Goal: Task Accomplishment & Management: Complete application form

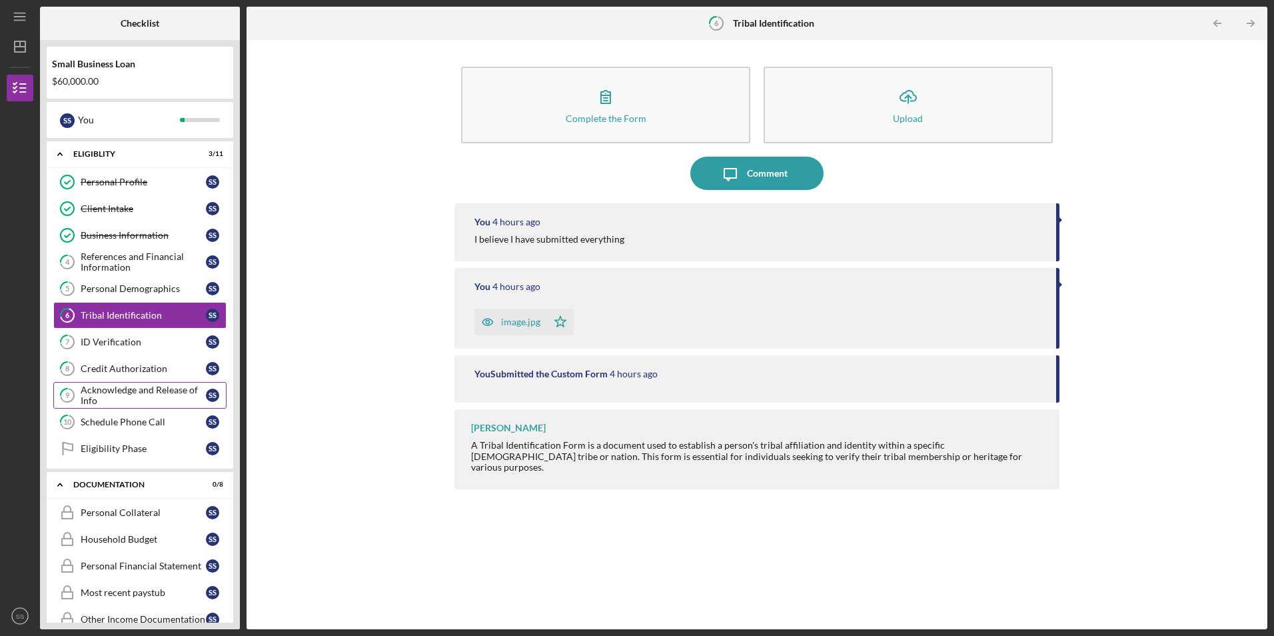
scroll to position [133, 0]
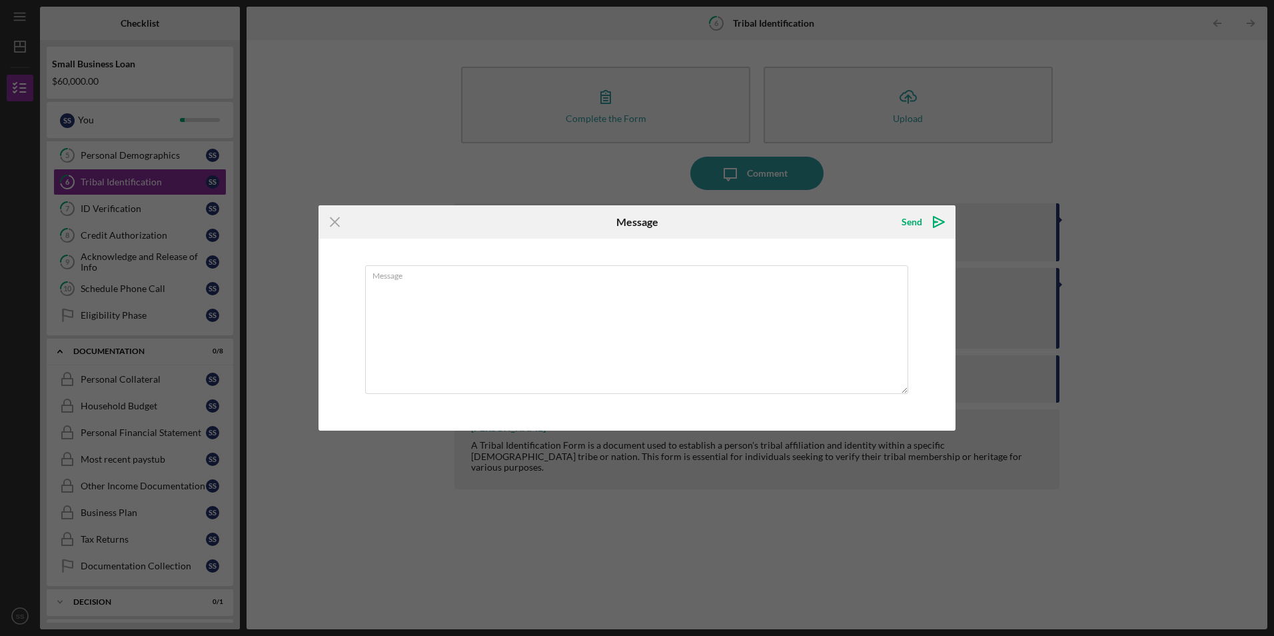
click at [263, 139] on div "Icon/Menu Close Message Send Icon/icon-invite-send Message Cancel Send Icon/ico…" at bounding box center [637, 318] width 1274 height 636
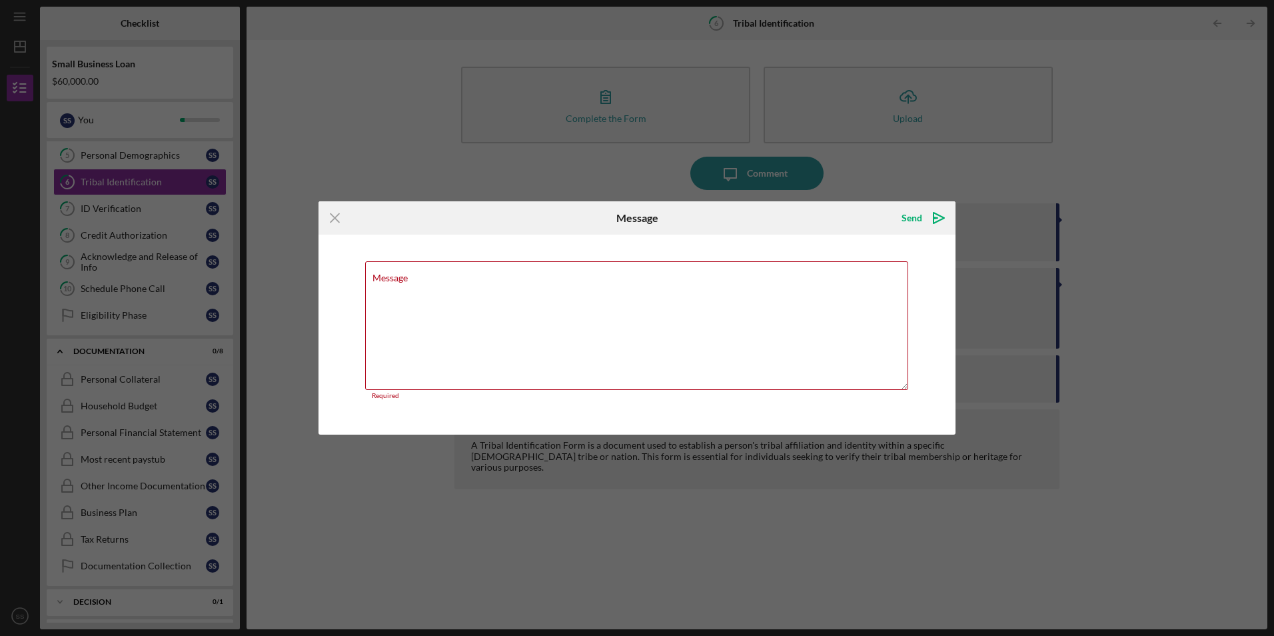
drag, startPoint x: 338, startPoint y: 145, endPoint x: 340, endPoint y: 152, distance: 7.6
click at [340, 145] on div "Icon/Menu Close Message Send Icon/icon-invite-send Message Required Cancel Send…" at bounding box center [637, 318] width 1274 height 636
click at [336, 213] on icon "Icon/Menu Close" at bounding box center [334, 217] width 33 height 33
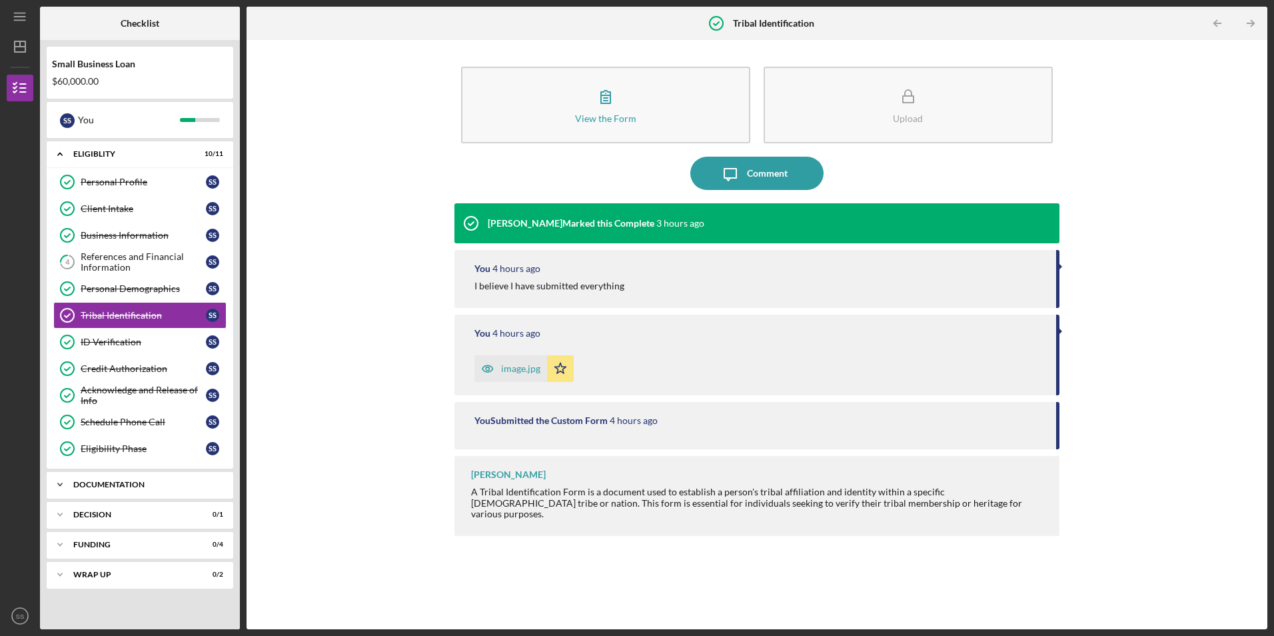
click at [127, 478] on div "Icon/Expander Documentation 0 / 8" at bounding box center [140, 484] width 187 height 27
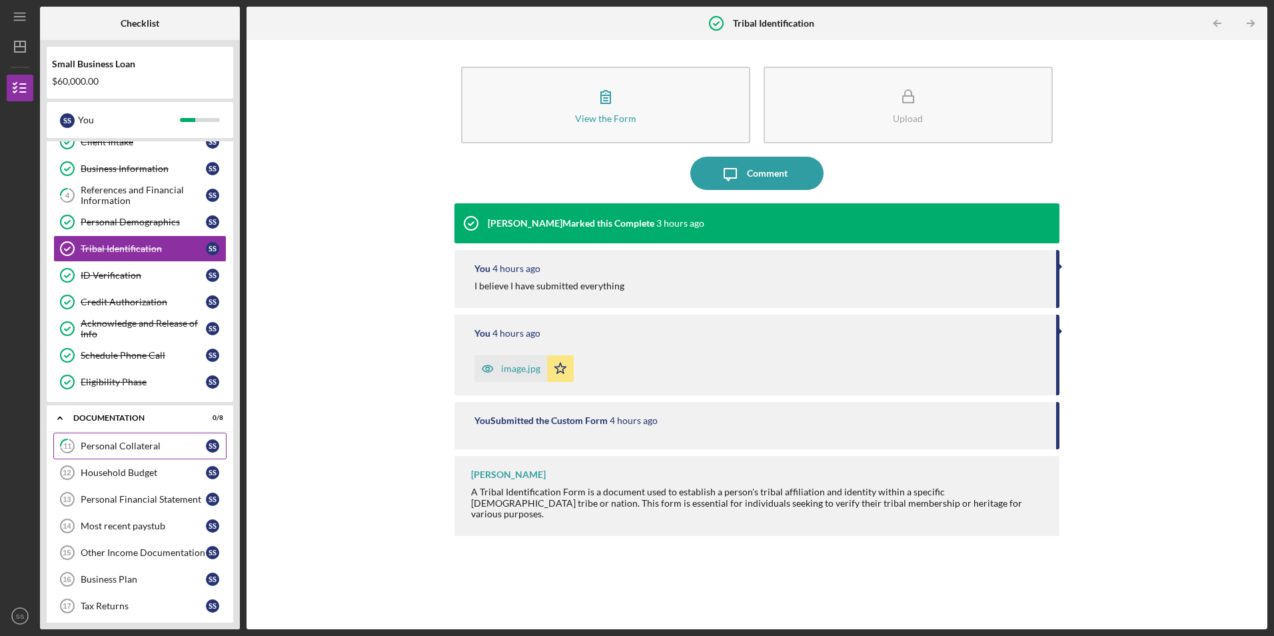
click at [96, 448] on div "Personal Collateral" at bounding box center [143, 445] width 125 height 11
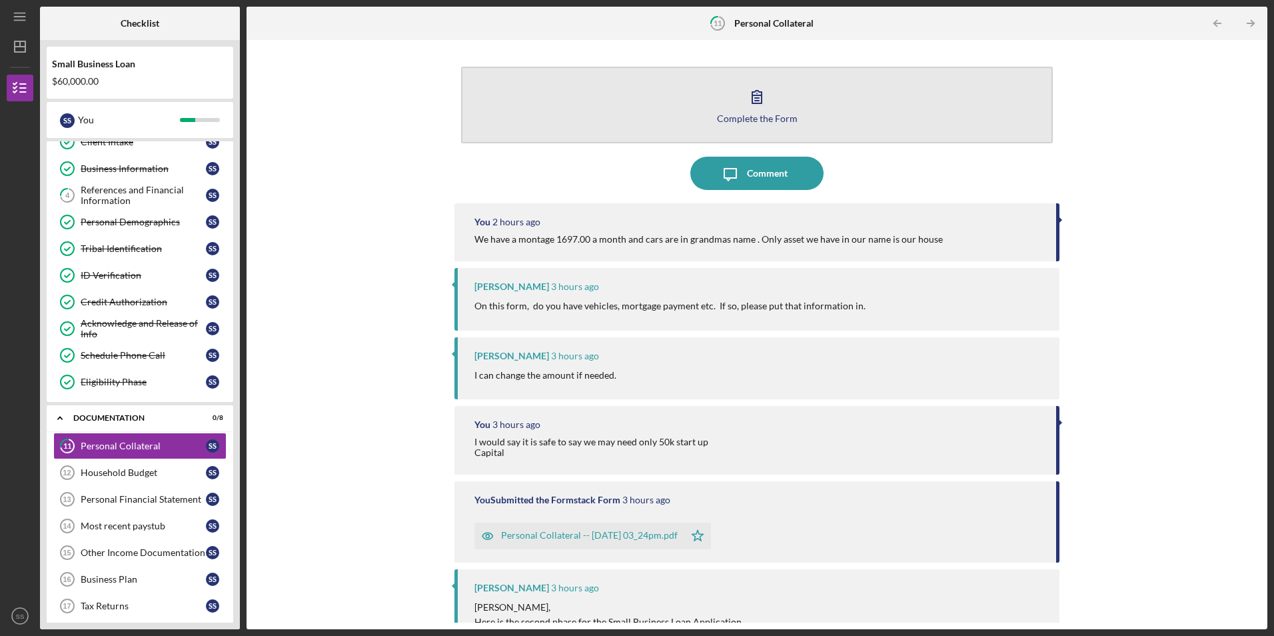
click at [728, 108] on button "Complete the Form Form" at bounding box center [756, 105] width 591 height 77
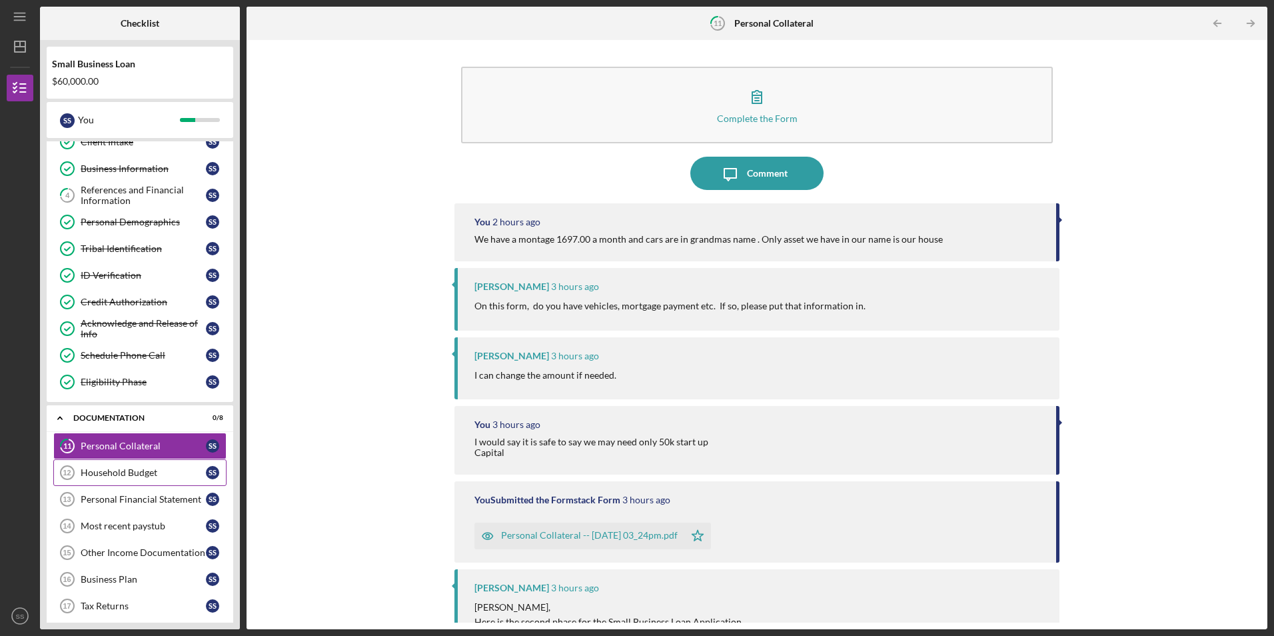
click at [100, 466] on link "Household Budget 12 Household Budget S S" at bounding box center [139, 472] width 173 height 27
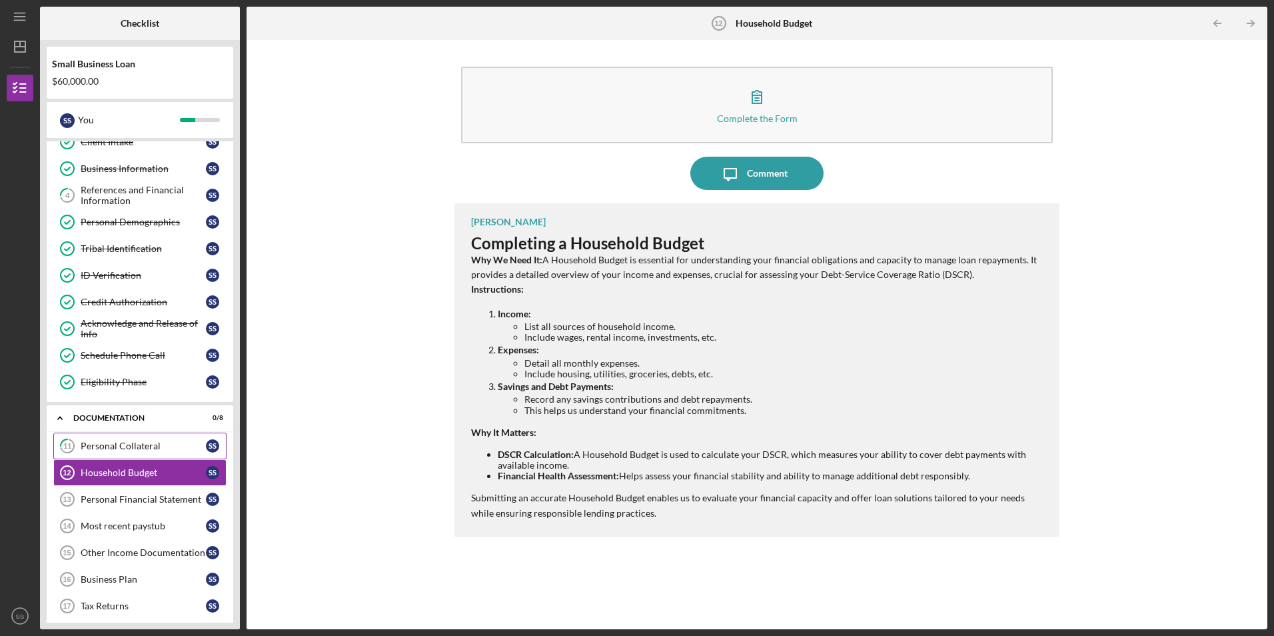
click at [105, 446] on div "Personal Collateral" at bounding box center [143, 445] width 125 height 11
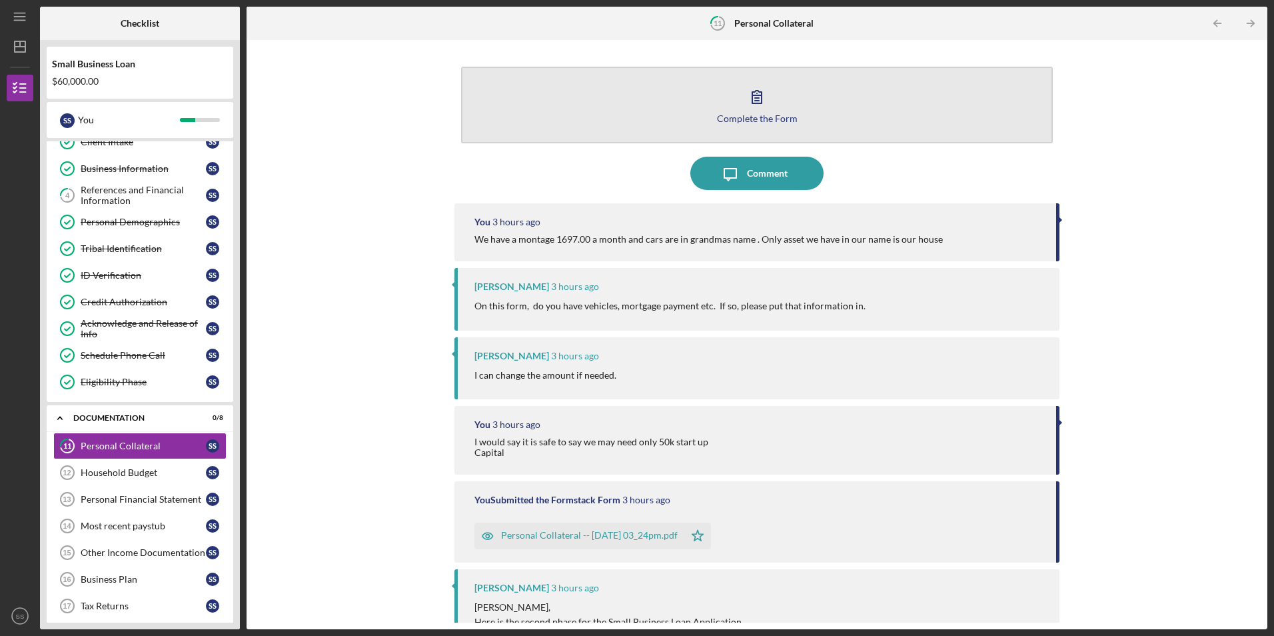
click at [752, 89] on icon "button" at bounding box center [756, 96] width 33 height 33
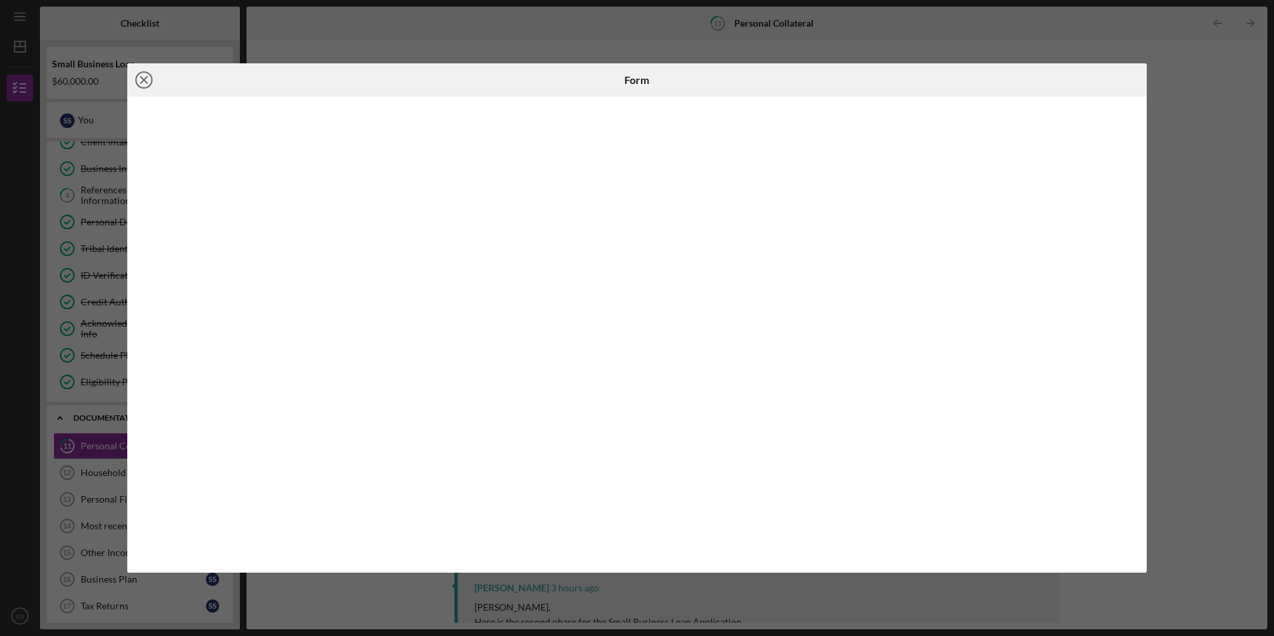
click at [148, 81] on icon "Icon/Close" at bounding box center [143, 79] width 33 height 33
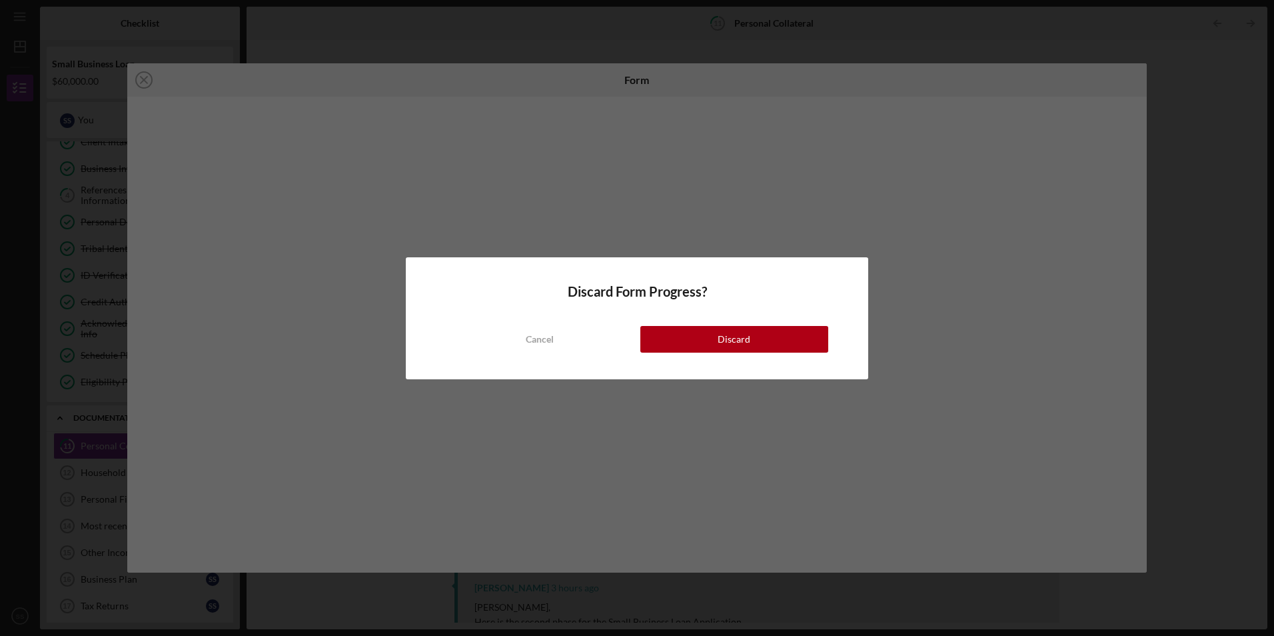
click at [679, 340] on button "Discard" at bounding box center [734, 339] width 188 height 27
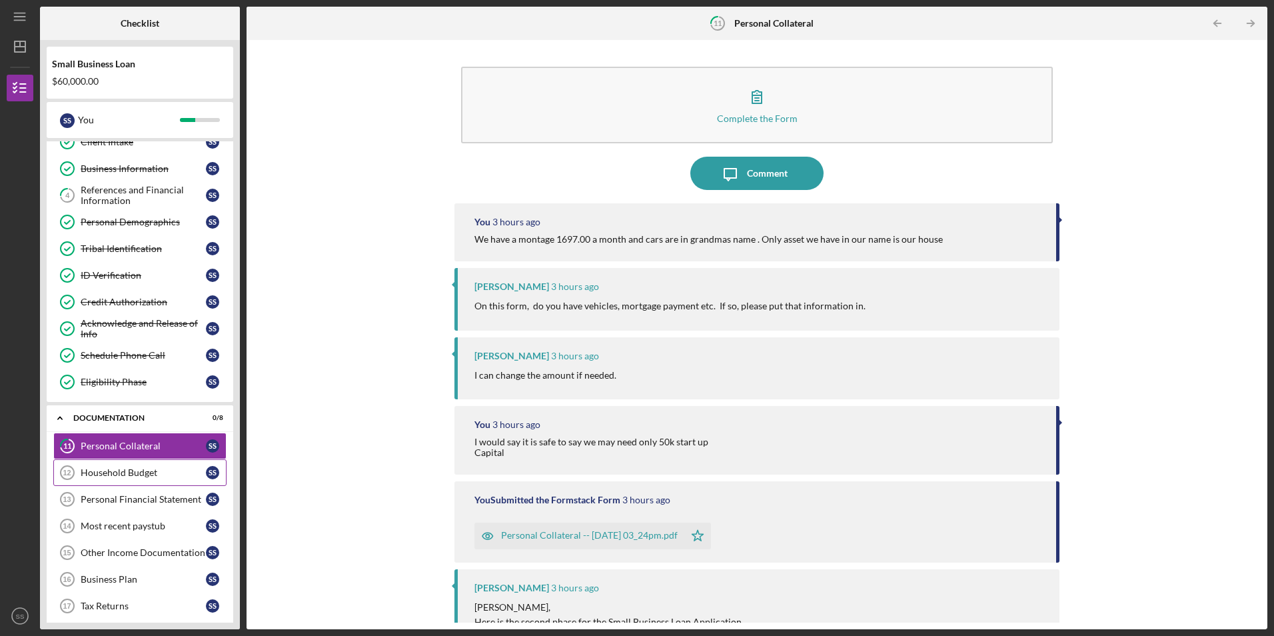
click at [124, 471] on div "Household Budget" at bounding box center [143, 472] width 125 height 11
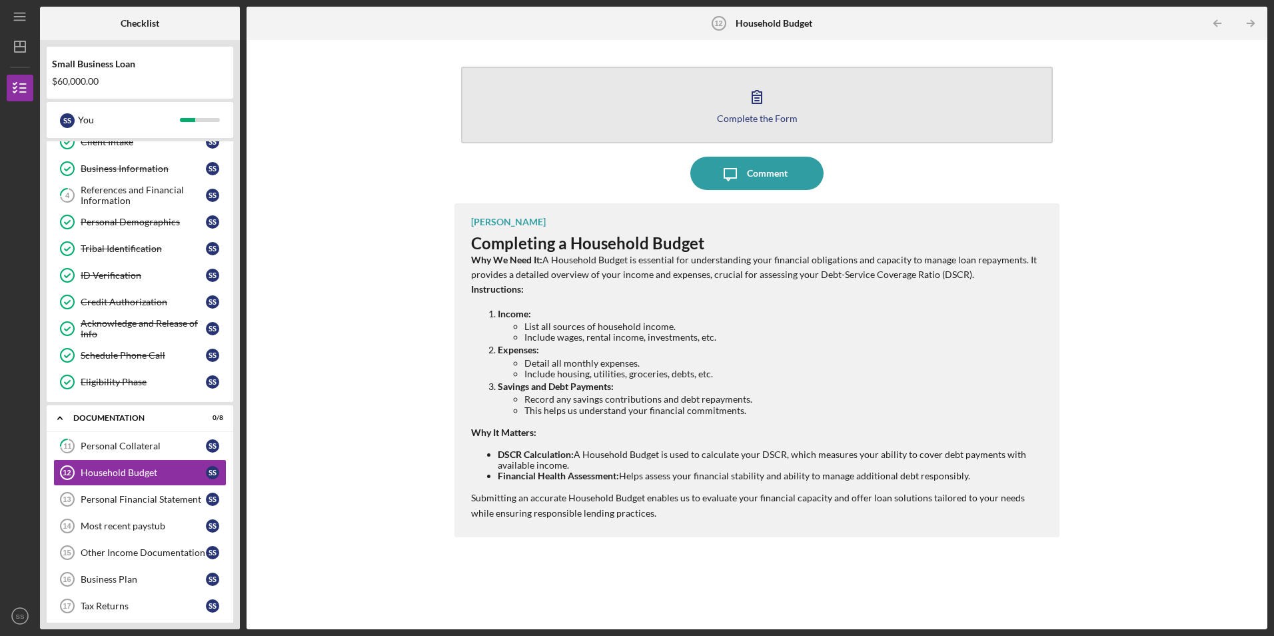
click at [750, 109] on icon "button" at bounding box center [756, 96] width 33 height 33
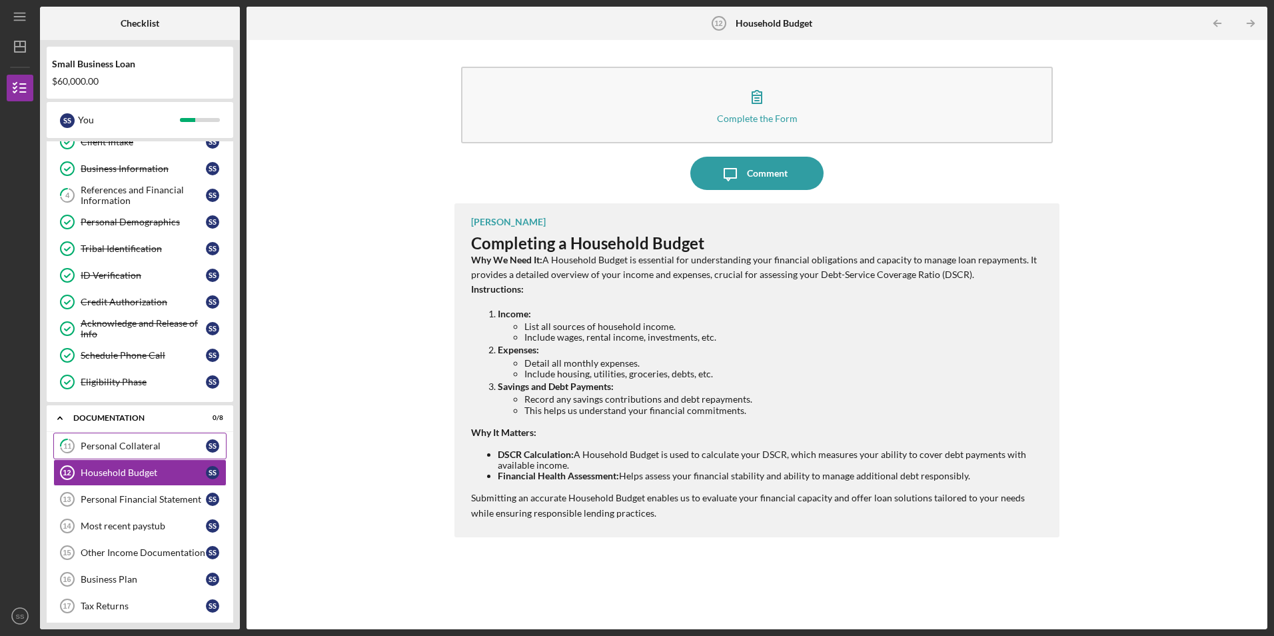
click at [107, 442] on div "Personal Collateral" at bounding box center [143, 445] width 125 height 11
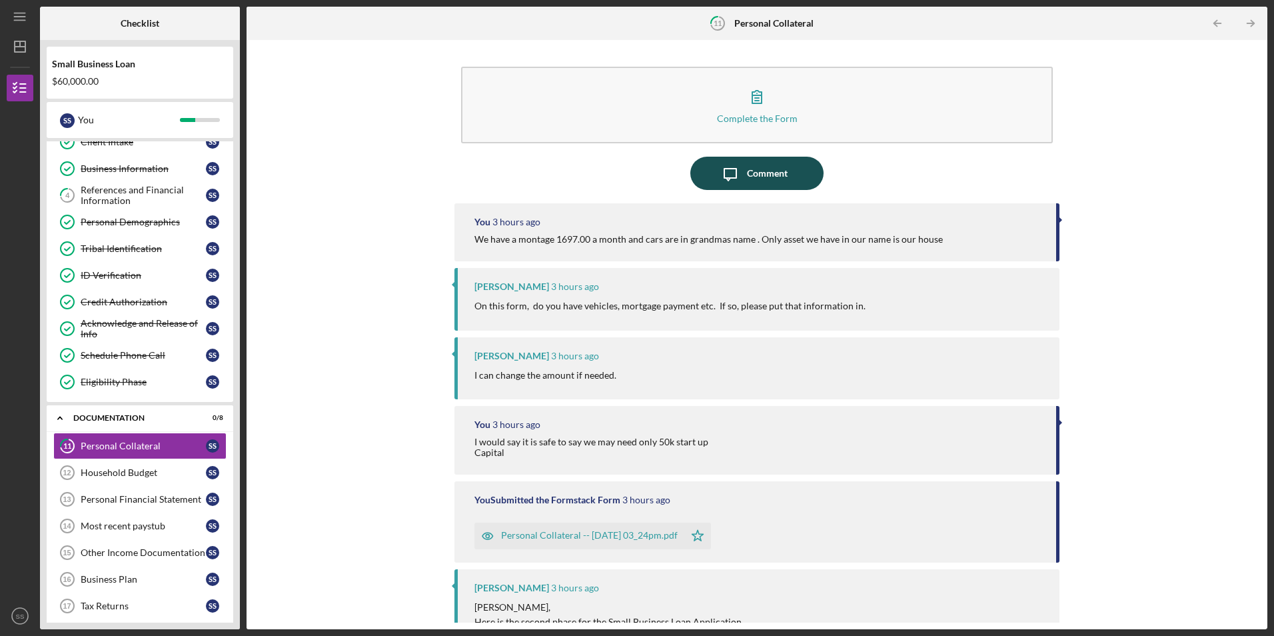
click at [744, 171] on button "Icon/Message Comment" at bounding box center [756, 173] width 133 height 33
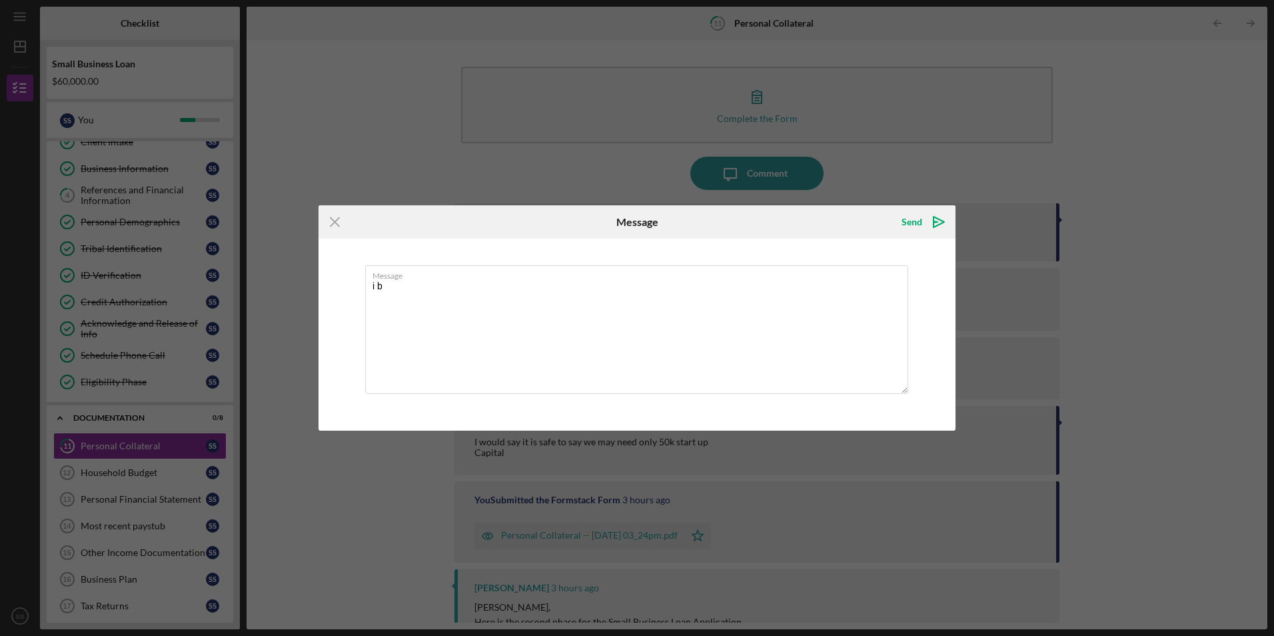
click at [454, 144] on div "Icon/Menu Close Message Send Icon/icon-invite-send Message i b Cancel Send Icon…" at bounding box center [637, 318] width 1274 height 636
click at [431, 294] on textarea "i b" at bounding box center [636, 329] width 543 height 129
type textarea "i"
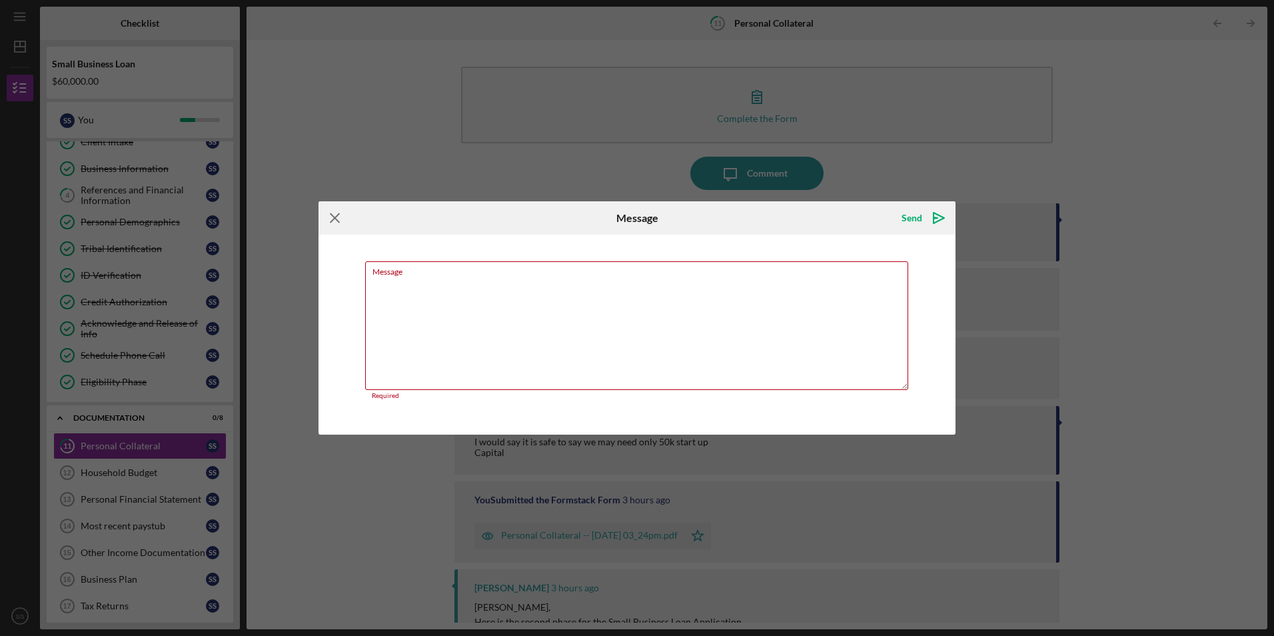
click at [337, 215] on line at bounding box center [334, 218] width 9 height 9
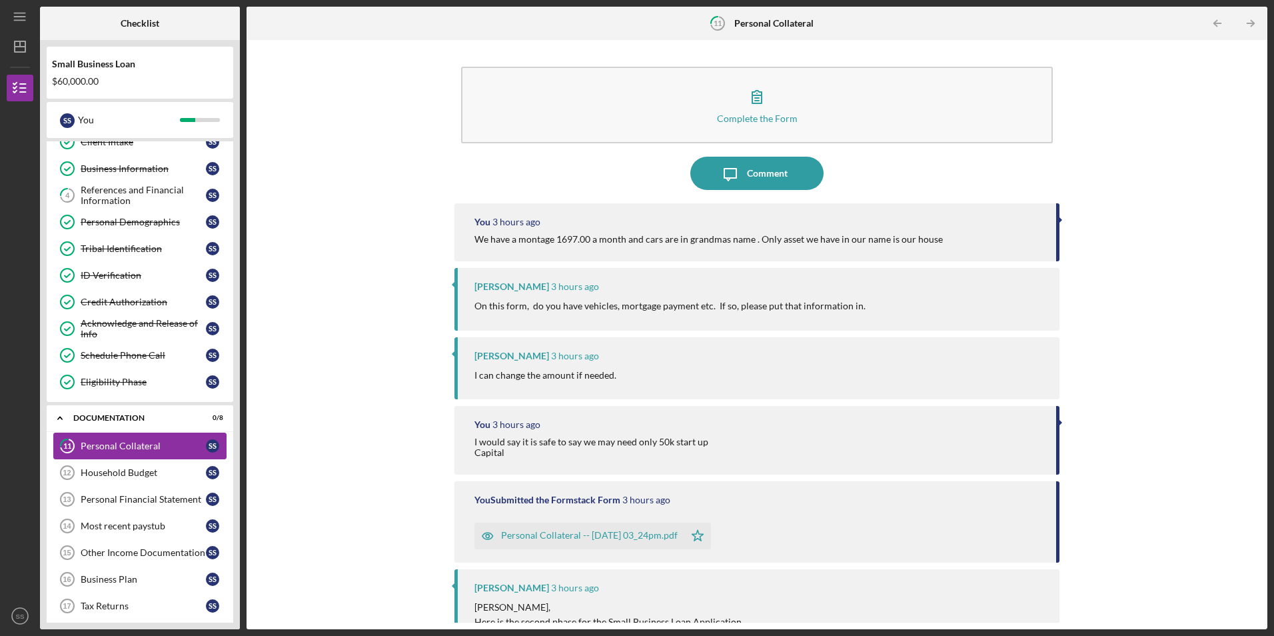
click at [116, 447] on div "Personal Collateral" at bounding box center [143, 445] width 125 height 11
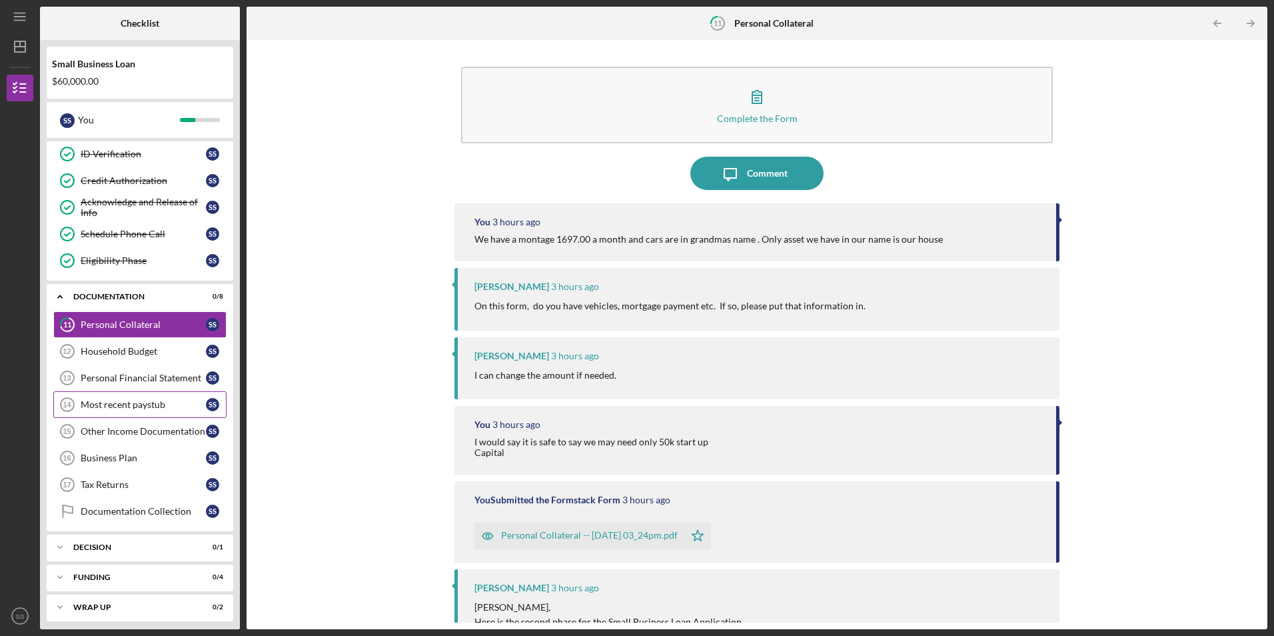
scroll to position [193, 0]
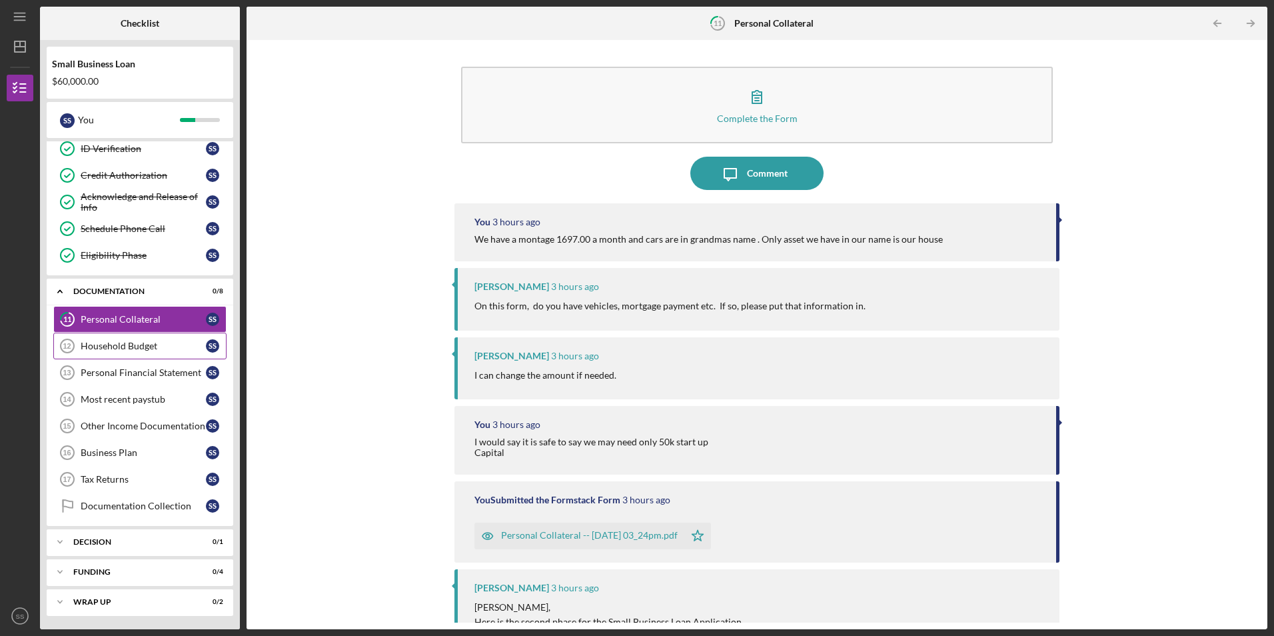
click at [92, 343] on div "Household Budget" at bounding box center [143, 345] width 125 height 11
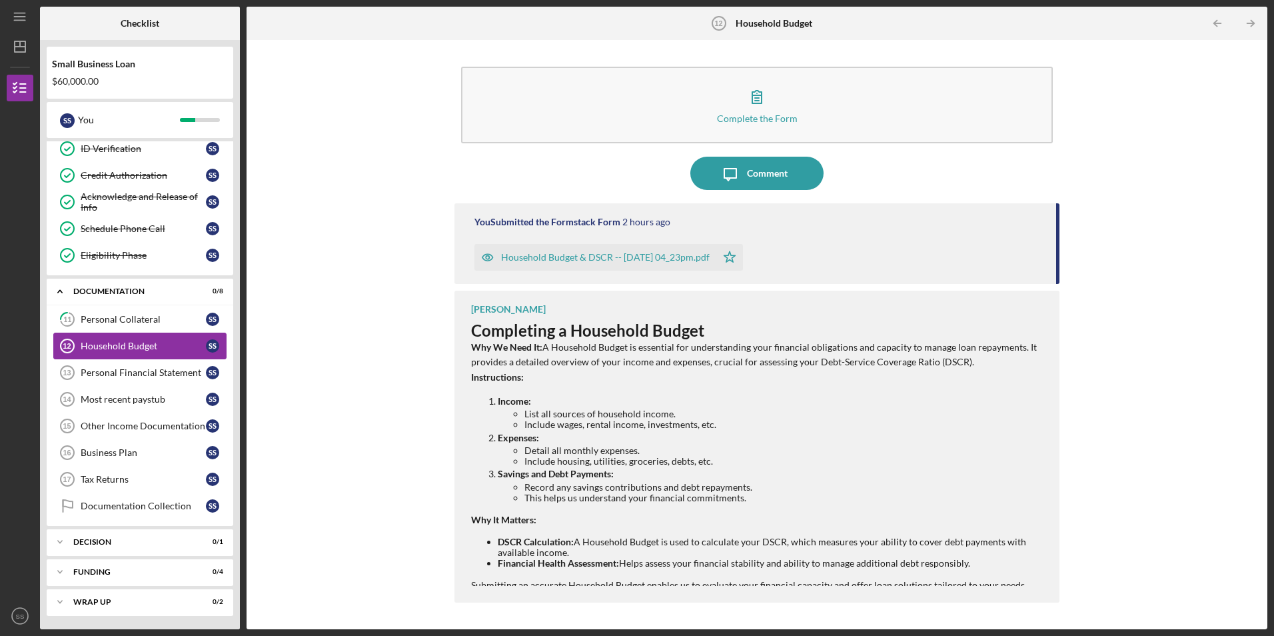
click at [116, 357] on link "Household Budget 12 Household Budget S S" at bounding box center [139, 345] width 173 height 27
click at [117, 367] on div "Personal Financial Statement" at bounding box center [143, 372] width 125 height 11
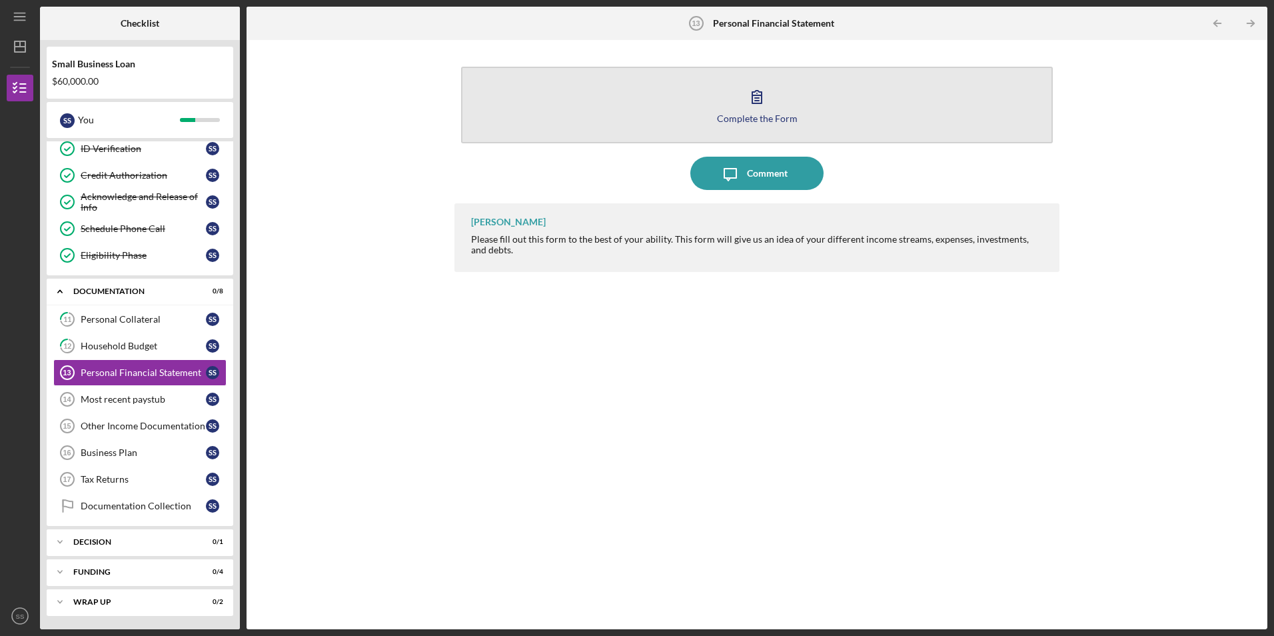
click at [750, 120] on div "Complete the Form" at bounding box center [757, 118] width 81 height 10
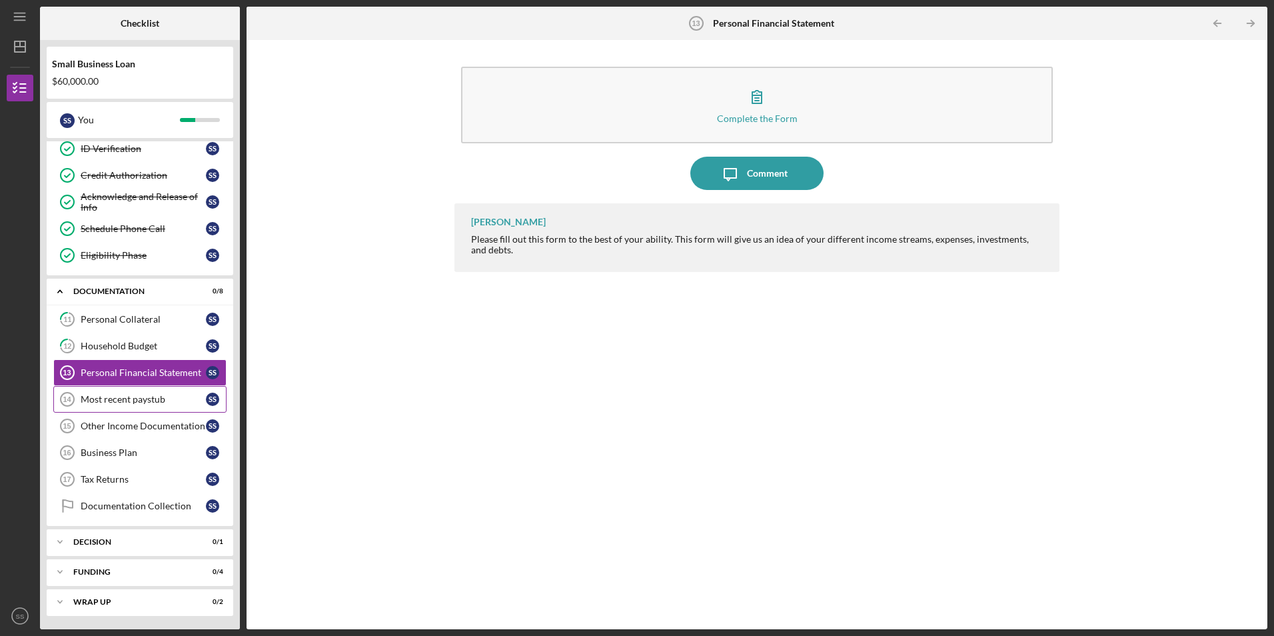
click at [151, 398] on div "Most recent paystub" at bounding box center [143, 399] width 125 height 11
